Goal: Find specific page/section: Find specific page/section

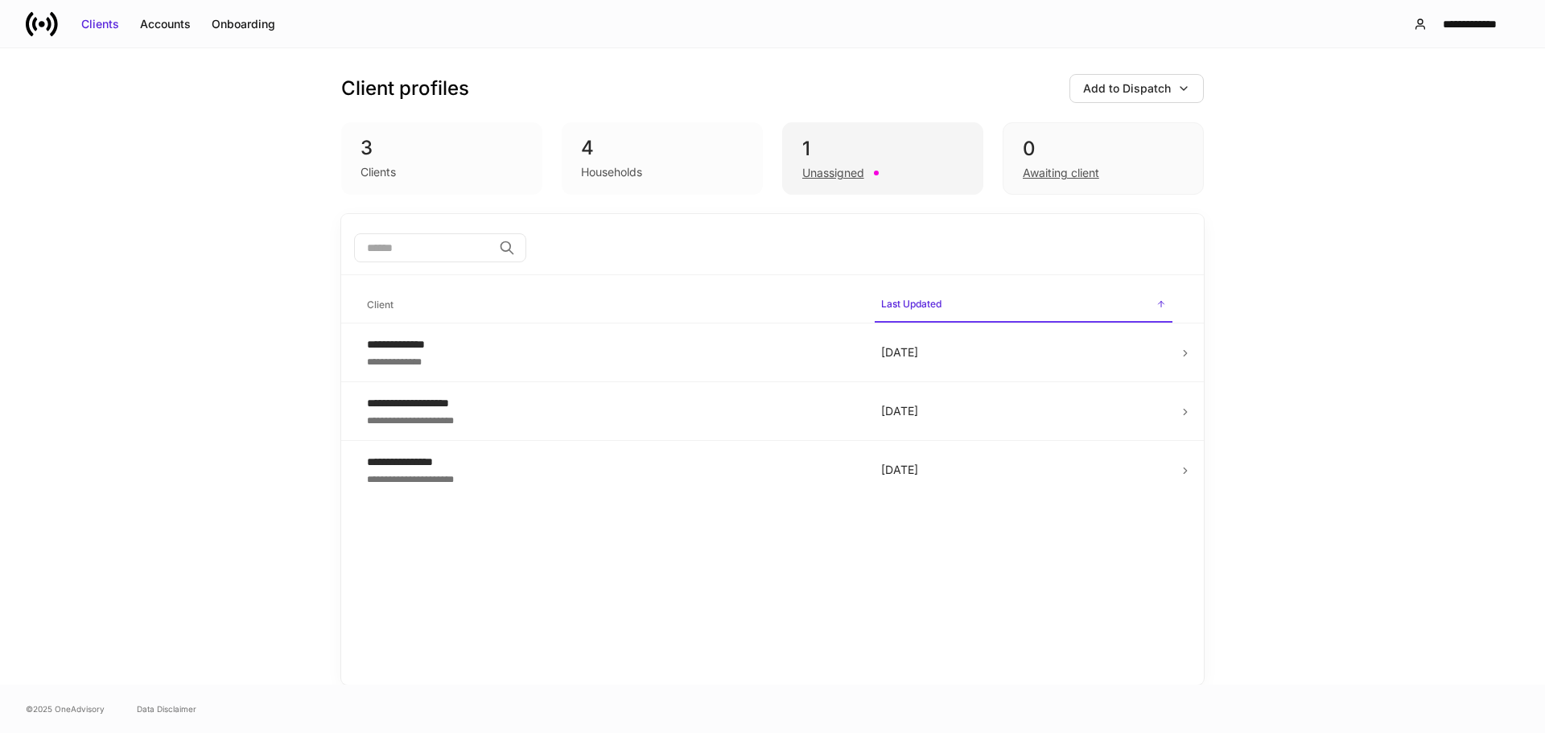
click at [880, 172] on div "Unassigned" at bounding box center [882, 171] width 161 height 19
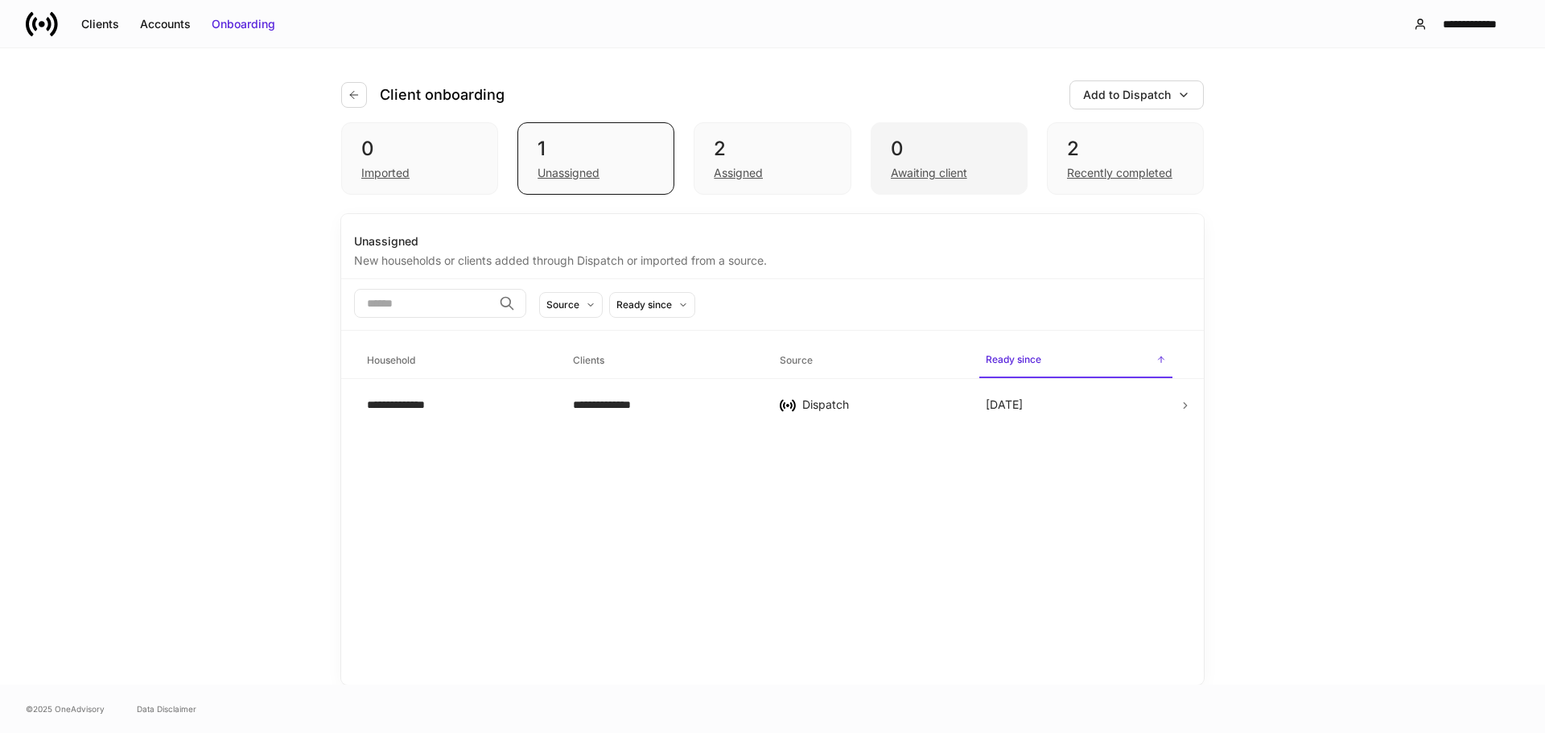
click at [922, 165] on div "Awaiting client" at bounding box center [929, 173] width 76 height 16
